Goal: Information Seeking & Learning: Learn about a topic

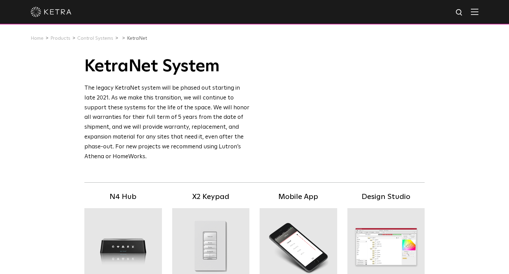
click at [60, 7] on img at bounding box center [51, 12] width 41 height 10
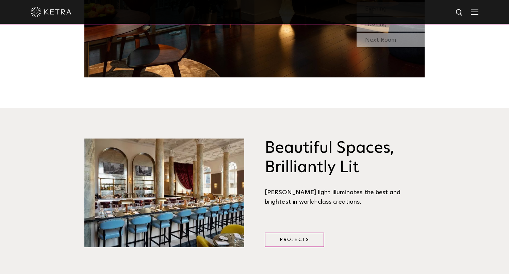
scroll to position [798, 0]
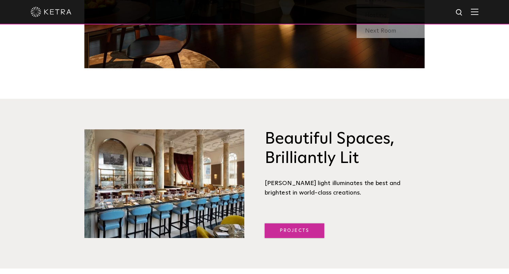
click at [279, 224] on link "Projects" at bounding box center [295, 231] width 60 height 15
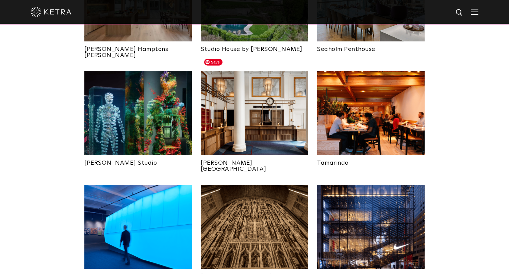
scroll to position [355, 0]
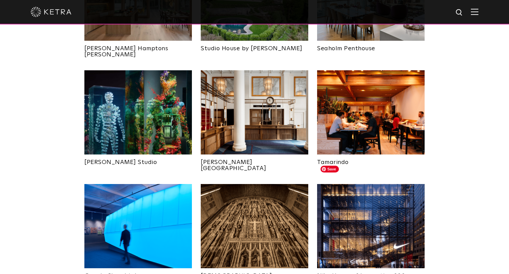
click at [365, 196] on img at bounding box center [370, 226] width 107 height 84
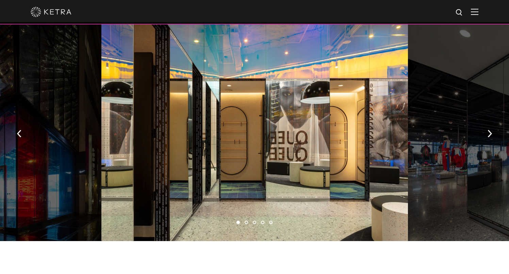
scroll to position [389, 0]
drag, startPoint x: 265, startPoint y: 137, endPoint x: 339, endPoint y: 8, distance: 149.0
